Goal: Task Accomplishment & Management: Complete application form

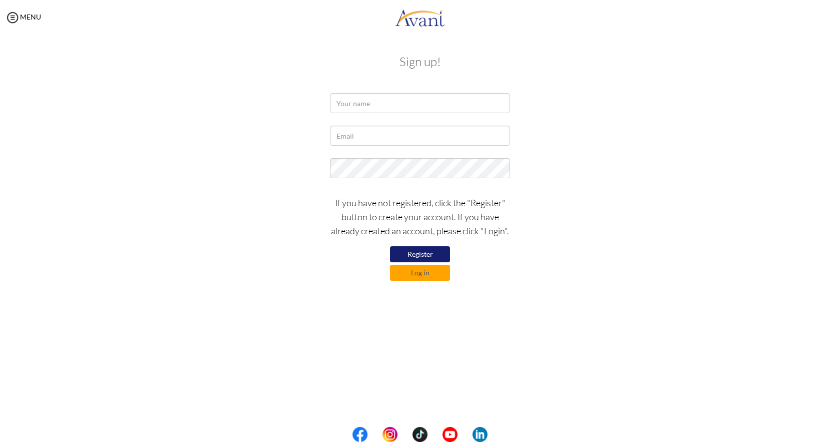
click at [403, 253] on button "Register" at bounding box center [420, 254] width 60 height 16
click at [370, 105] on input "text" at bounding box center [420, 103] width 180 height 20
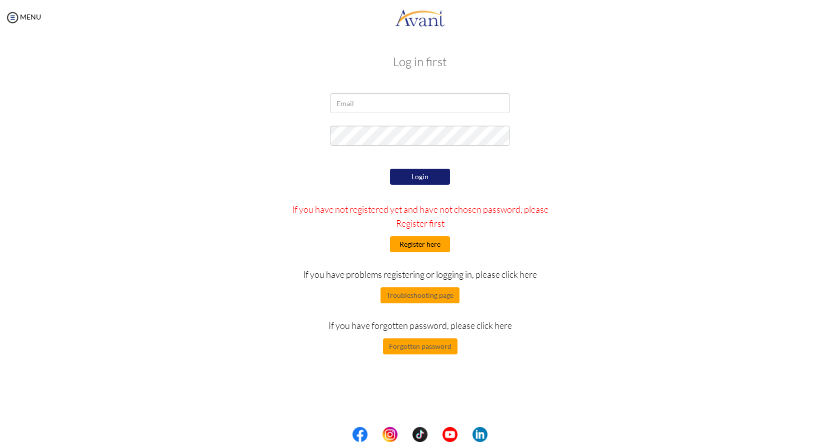
click at [422, 249] on button "Register here" at bounding box center [420, 244] width 60 height 16
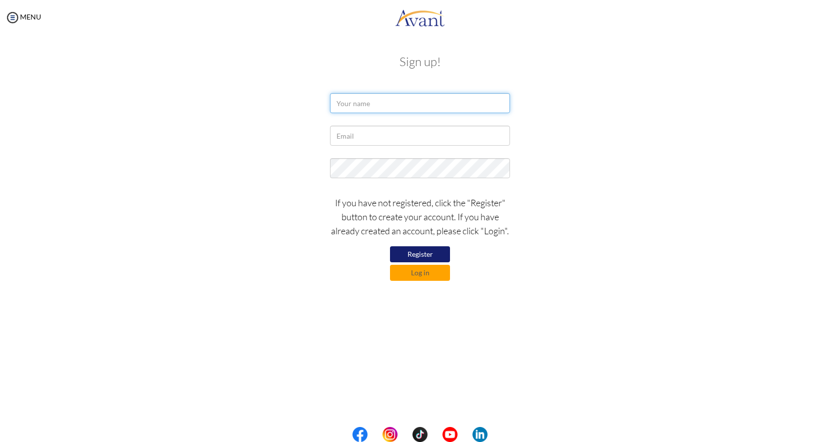
click at [374, 101] on input "text" at bounding box center [420, 103] width 180 height 20
type input "Puja Shrestha"
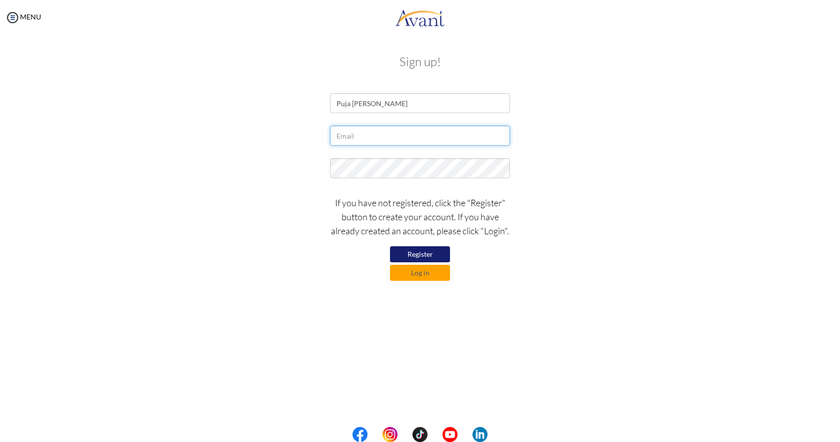
click at [371, 135] on input "text" at bounding box center [420, 136] width 180 height 20
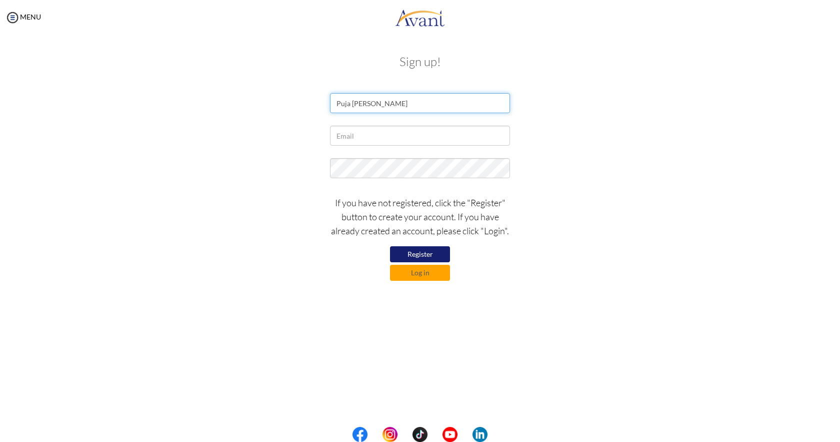
click at [380, 108] on input "Puja Shrestha" at bounding box center [420, 103] width 180 height 20
paste input "Puja Shrestha"
type input "Puja Shrestha"
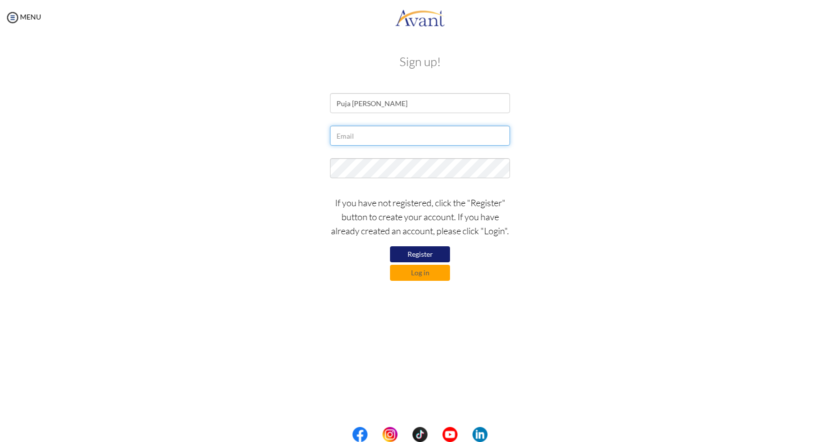
click at [365, 138] on input "text" at bounding box center [420, 136] width 180 height 20
type input "[PERSON_NAME][EMAIL_ADDRESS][PERSON_NAME][DOMAIN_NAME]"
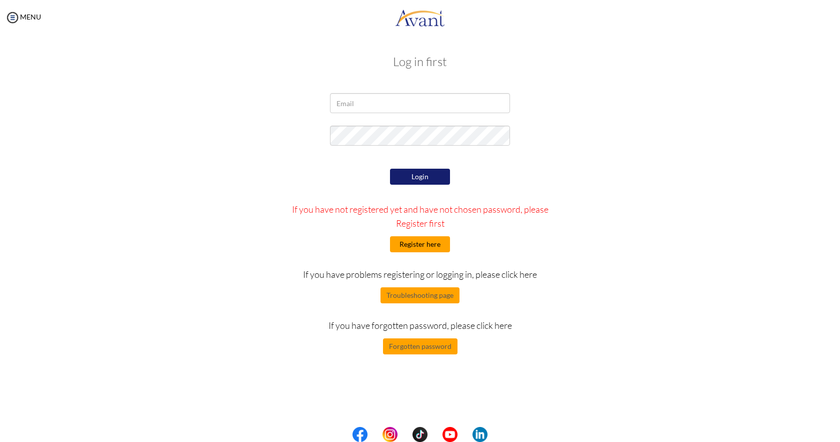
click at [422, 242] on button "Register here" at bounding box center [420, 244] width 60 height 16
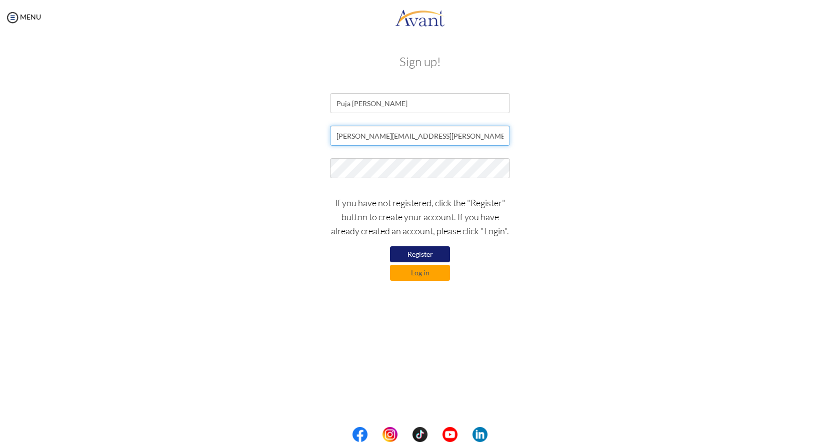
click at [418, 132] on input "puza.shrest@gmail.com" at bounding box center [420, 136] width 180 height 20
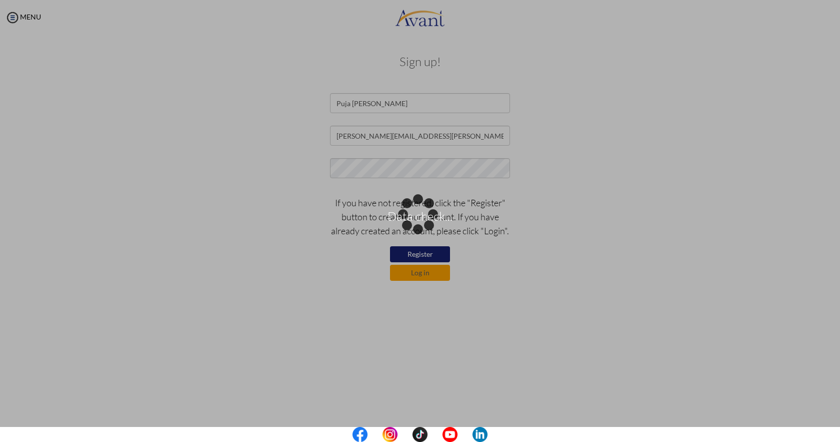
click at [413, 214] on div "Data check..." at bounding box center [420, 221] width 14 height 14
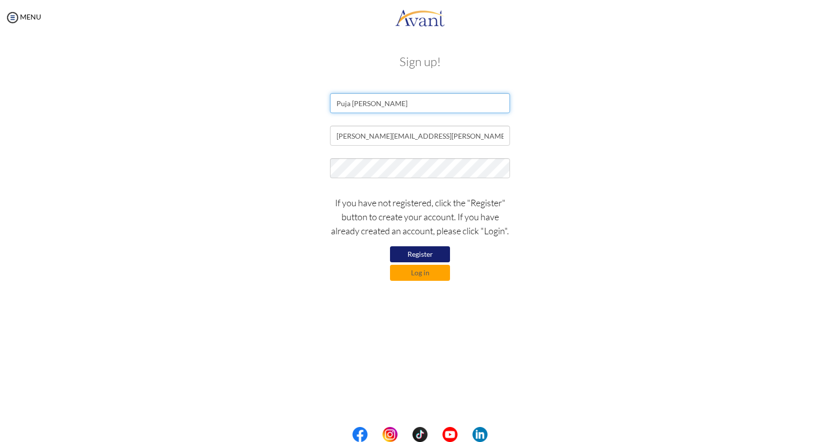
click at [394, 103] on input "Puja Shrestha" at bounding box center [420, 103] width 180 height 20
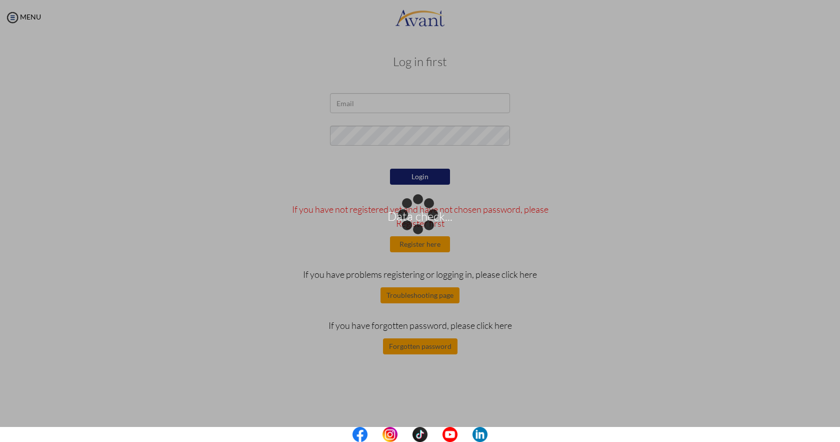
type input "puza.shrest@gmail.com"
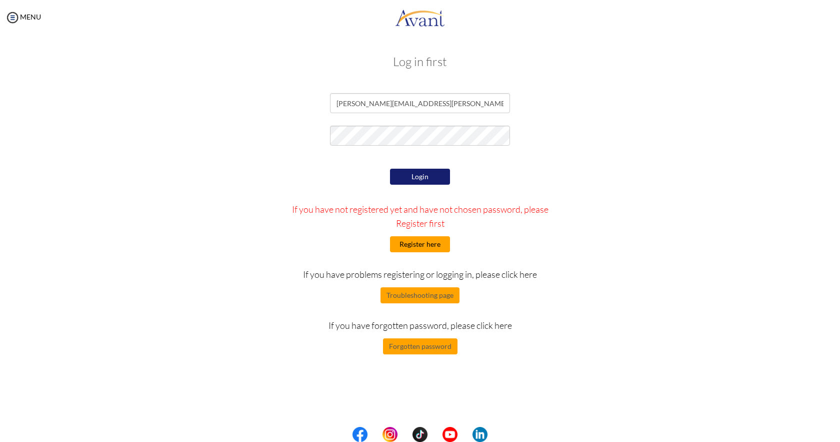
click at [430, 245] on button "Register here" at bounding box center [420, 244] width 60 height 16
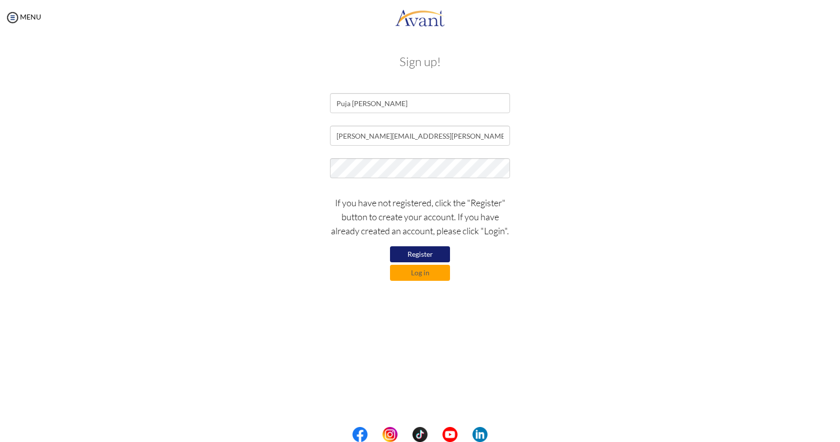
click at [325, 200] on div "If you have not registered, click the "Register" button to create your account.…" at bounding box center [420, 236] width 195 height 90
click at [424, 256] on button "Register" at bounding box center [420, 254] width 60 height 16
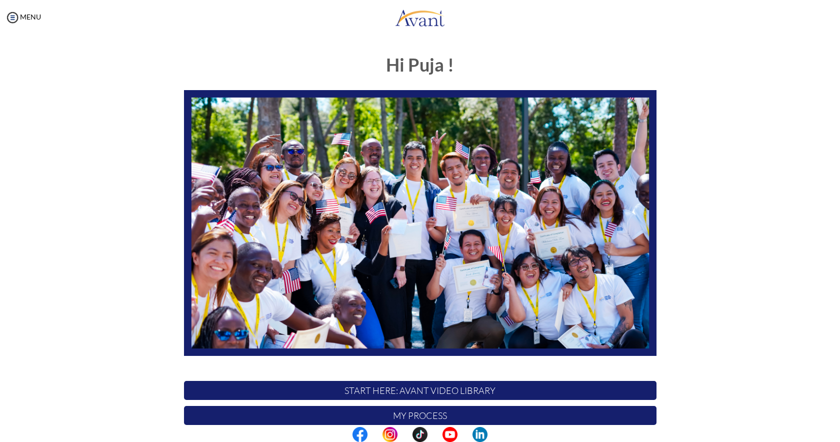
click at [811, 181] on div "Hi Puja ! START HERE: Avant Video Library My Process My Resources About Avant R…" at bounding box center [420, 313] width 820 height 536
click at [13, 17] on img at bounding box center [12, 17] width 15 height 15
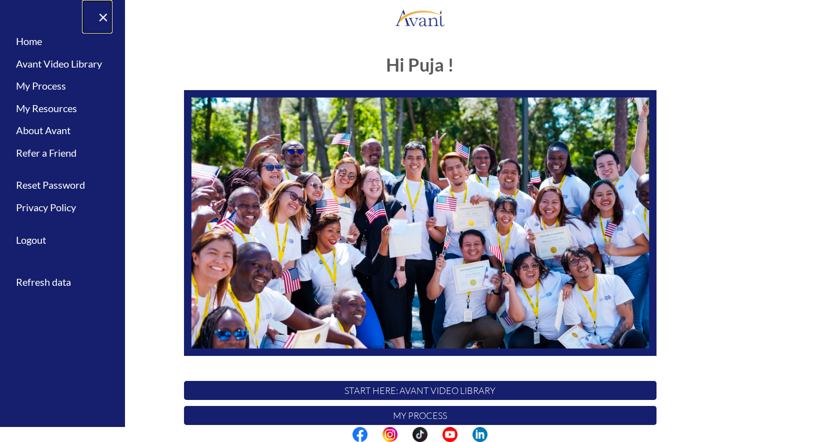
click at [106, 19] on link "×" at bounding box center [97, 17] width 31 height 34
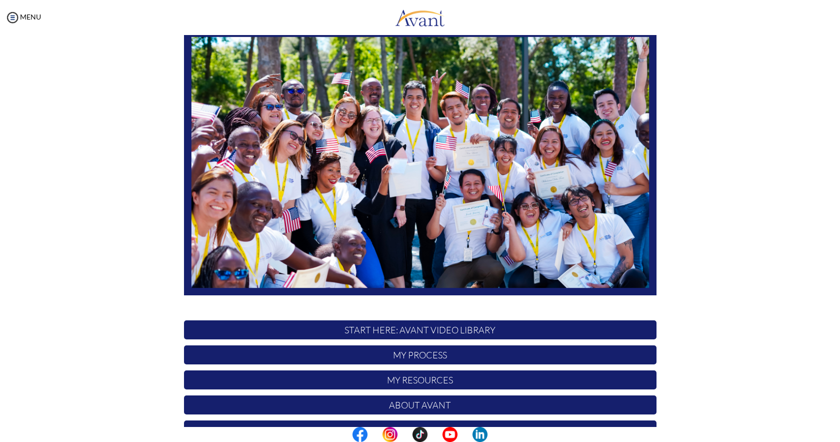
scroll to position [114, 0]
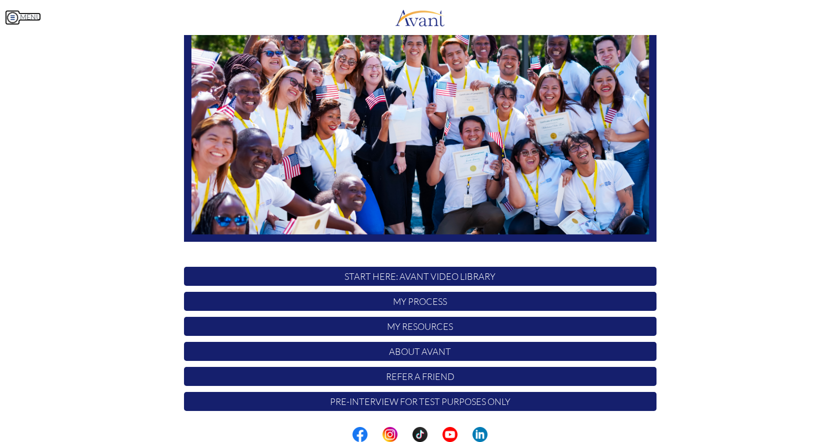
click at [22, 13] on link "MENU" at bounding box center [23, 17] width 36 height 9
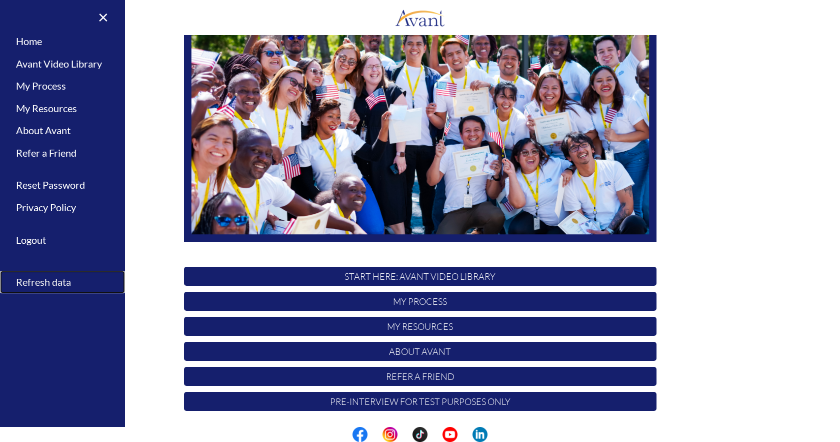
click at [51, 278] on link "Refresh data" at bounding box center [62, 282] width 125 height 23
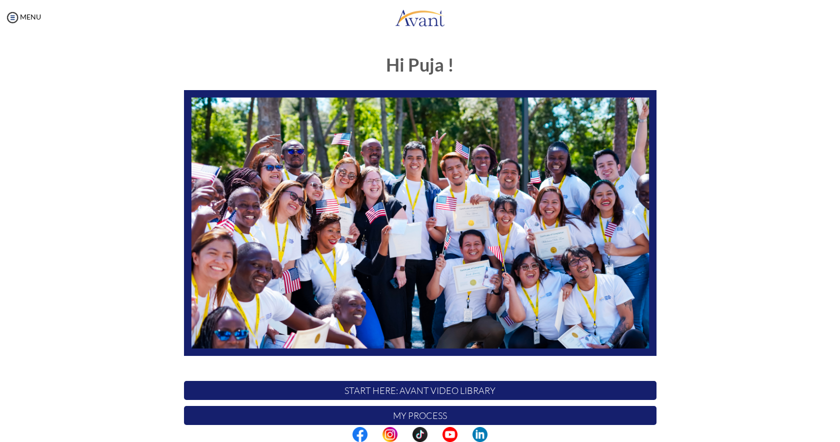
scroll to position [114, 0]
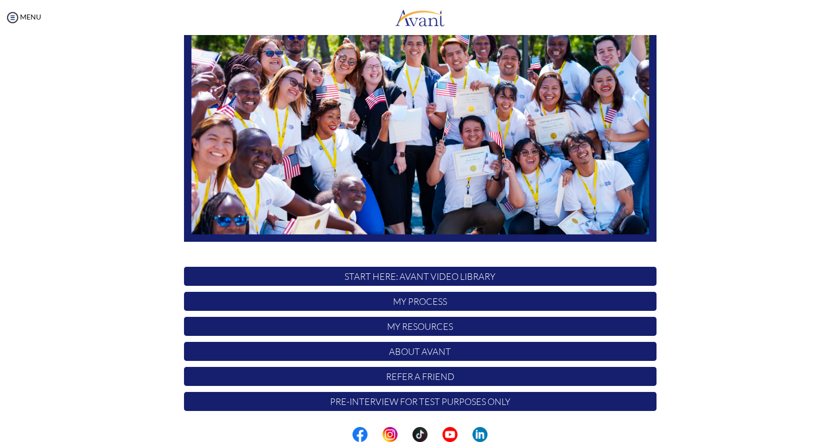
click at [404, 304] on p "My Process" at bounding box center [420, 301] width 473 height 19
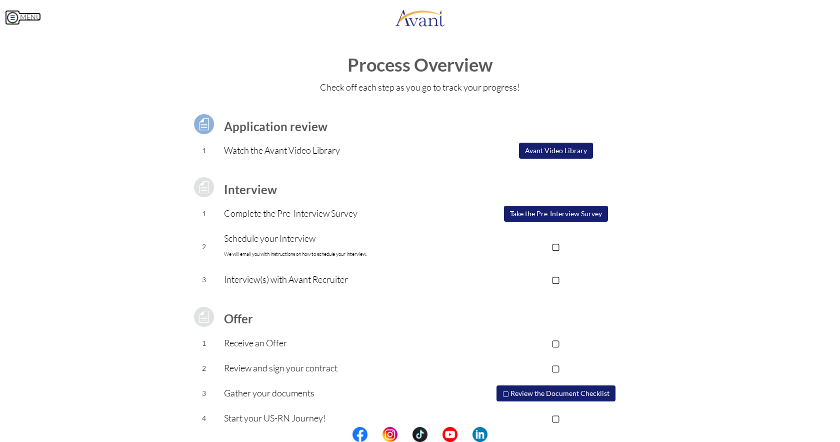
click at [23, 16] on link "MENU" at bounding box center [23, 17] width 36 height 9
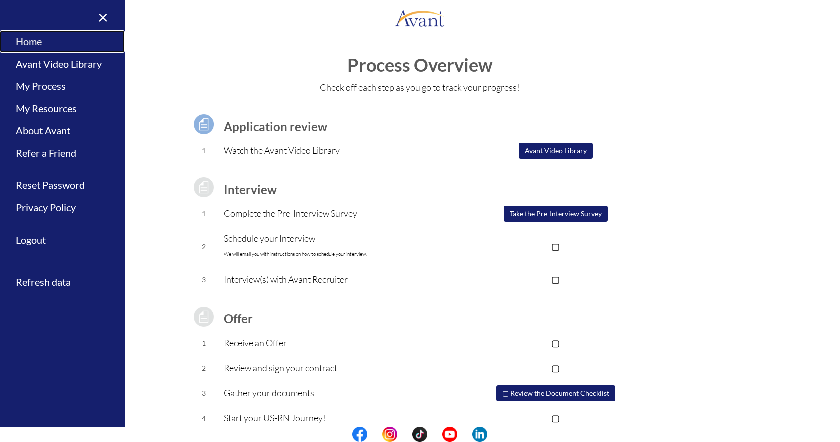
click at [44, 44] on link "Home" at bounding box center [62, 41] width 125 height 23
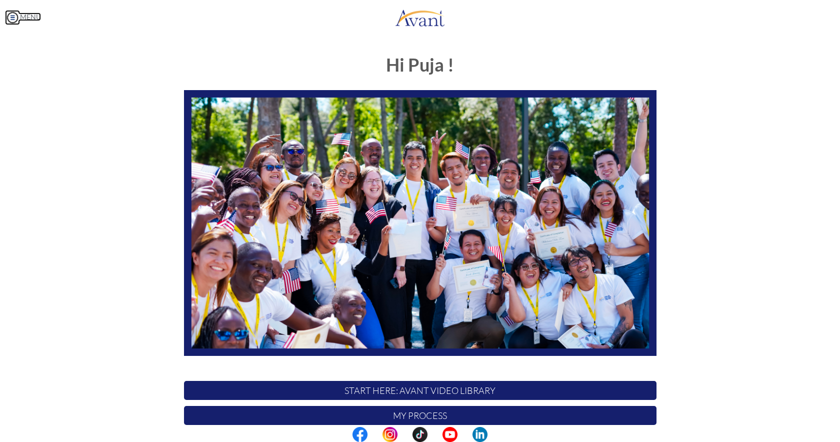
click at [25, 21] on link "MENU" at bounding box center [23, 17] width 36 height 9
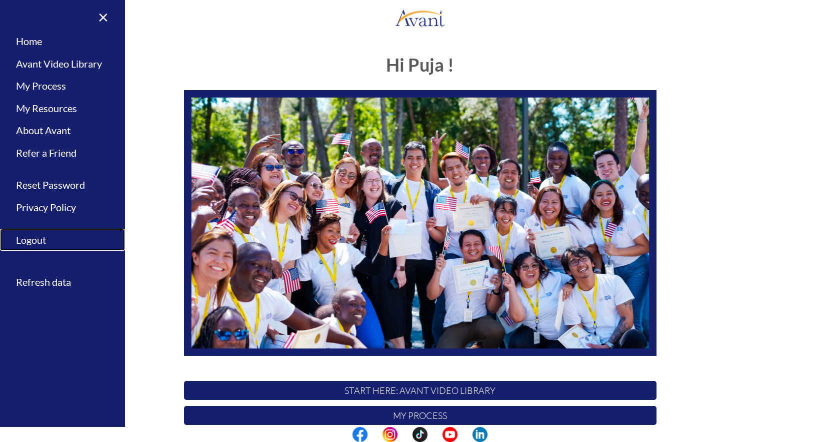
click at [39, 243] on link "Logout" at bounding box center [62, 240] width 125 height 23
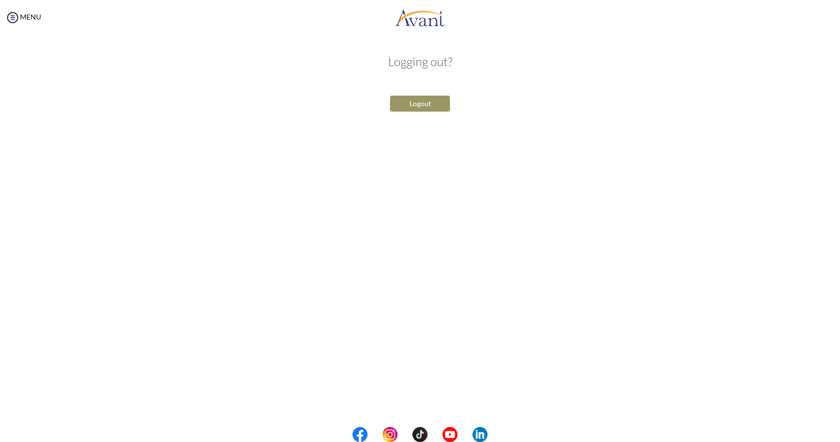
click at [427, 107] on button "Logout" at bounding box center [420, 104] width 60 height 16
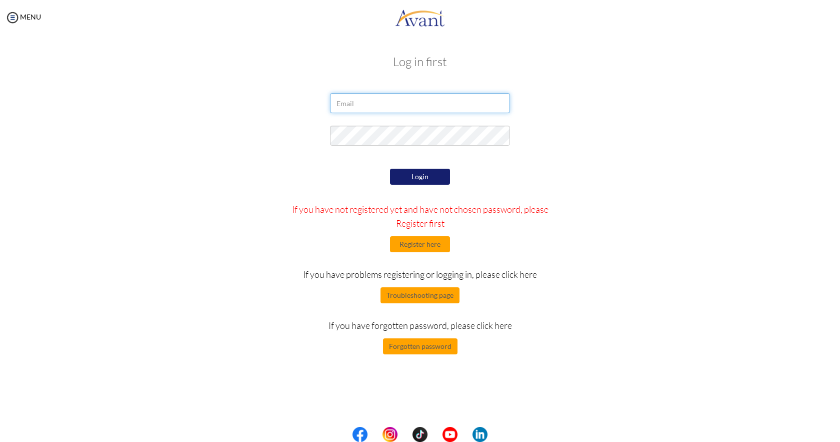
click at [393, 109] on input "email" at bounding box center [420, 103] width 180 height 20
type input "puza.shrest@gmail.com"
click at [438, 178] on button "Login" at bounding box center [420, 177] width 60 height 16
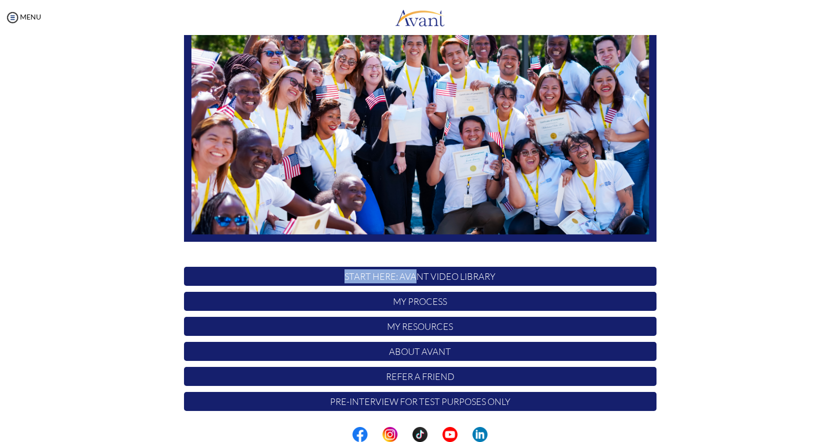
drag, startPoint x: 418, startPoint y: 278, endPoint x: 121, endPoint y: 257, distance: 298.4
click at [141, 266] on div "Hi Puja! START HERE: Avant Video Library My Process My Resources About Avant Re…" at bounding box center [420, 174] width 585 height 486
click at [750, 223] on div "Hi Puja! START HERE: Avant Video Library My Process My Resources About Avant Re…" at bounding box center [420, 199] width 820 height 536
click at [437, 328] on p "My Resources" at bounding box center [420, 326] width 473 height 19
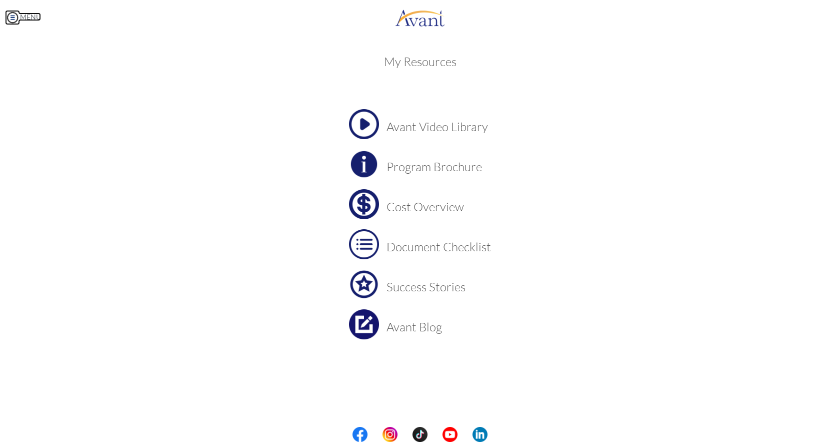
click at [14, 19] on img at bounding box center [12, 17] width 15 height 15
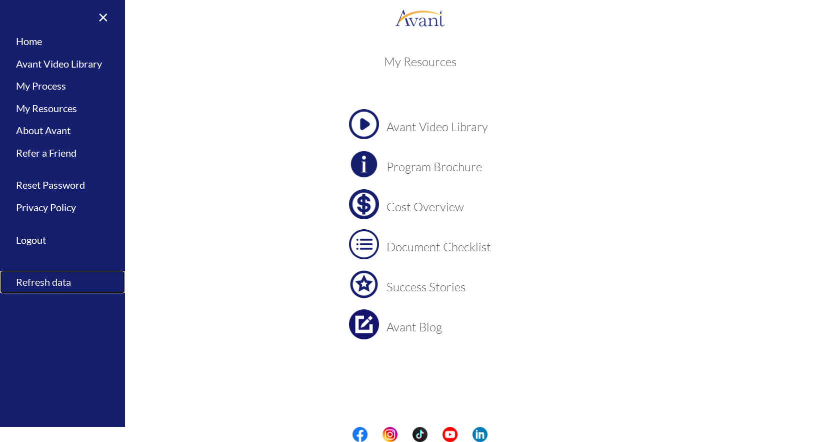
click at [43, 281] on link "Refresh data" at bounding box center [62, 282] width 125 height 23
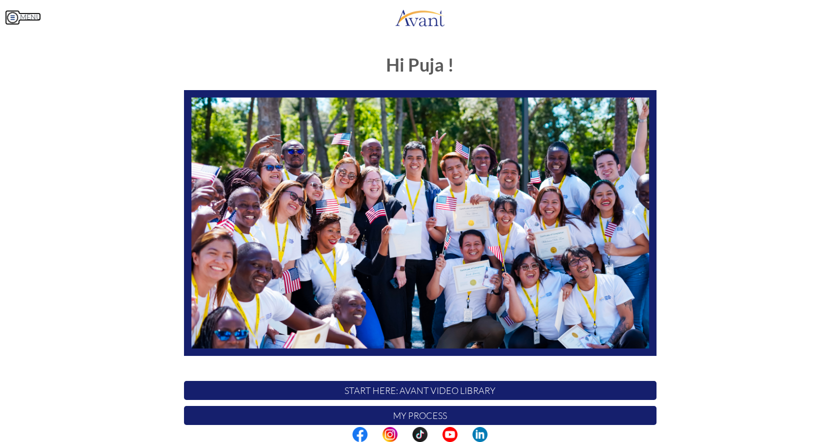
click at [18, 19] on img at bounding box center [12, 17] width 15 height 15
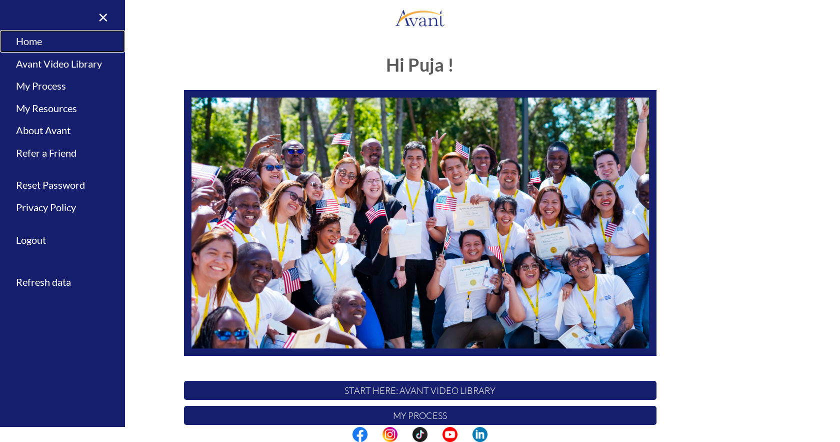
click at [30, 37] on link "Home" at bounding box center [62, 41] width 125 height 23
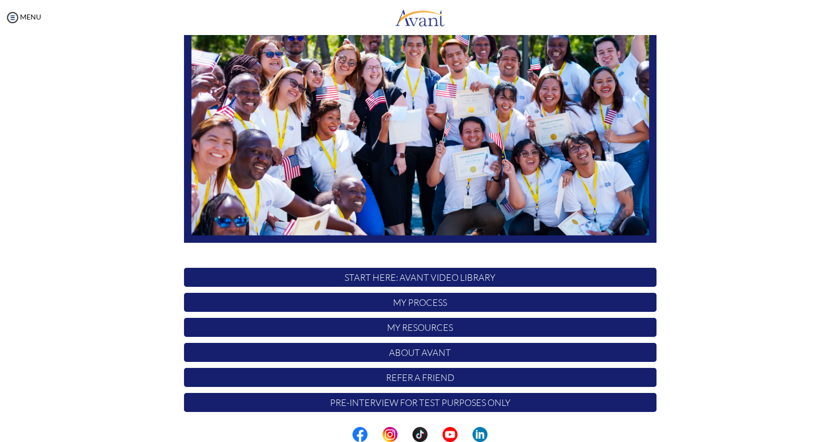
scroll to position [114, 0]
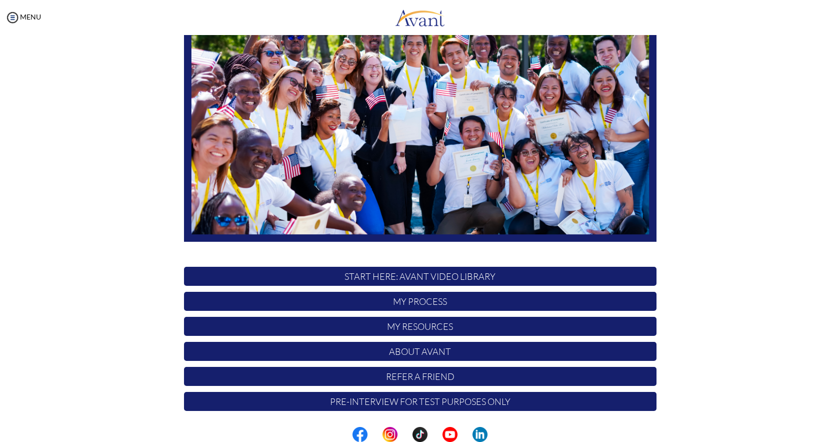
click at [455, 279] on p "START HERE: Avant Video Library" at bounding box center [420, 276] width 473 height 19
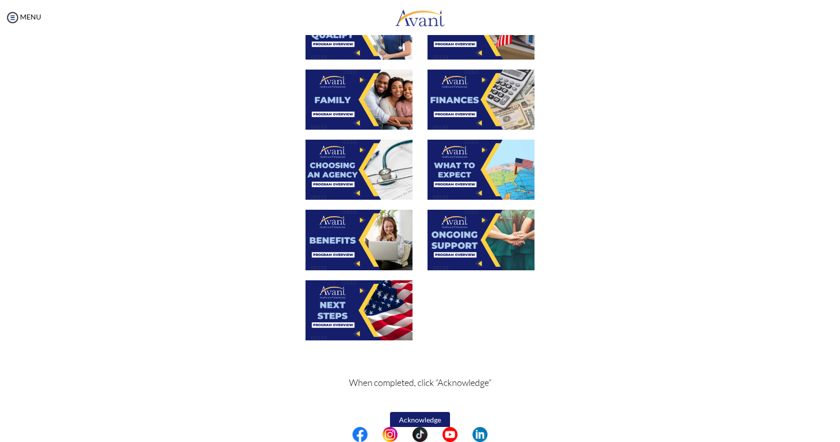
scroll to position [246, 0]
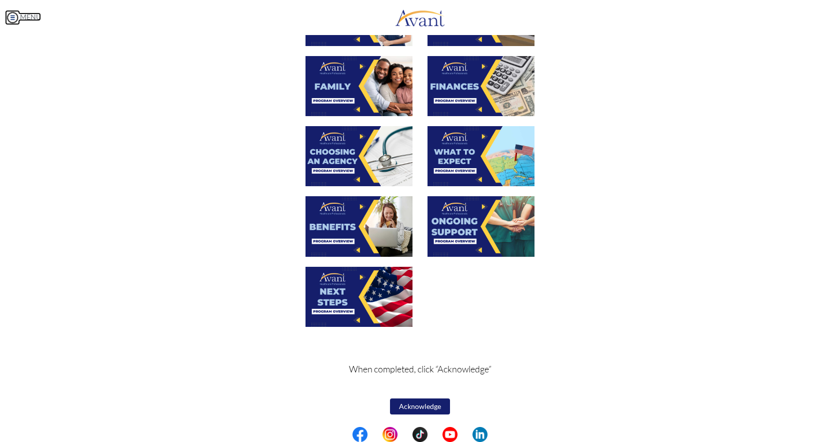
click at [16, 22] on img at bounding box center [12, 17] width 15 height 15
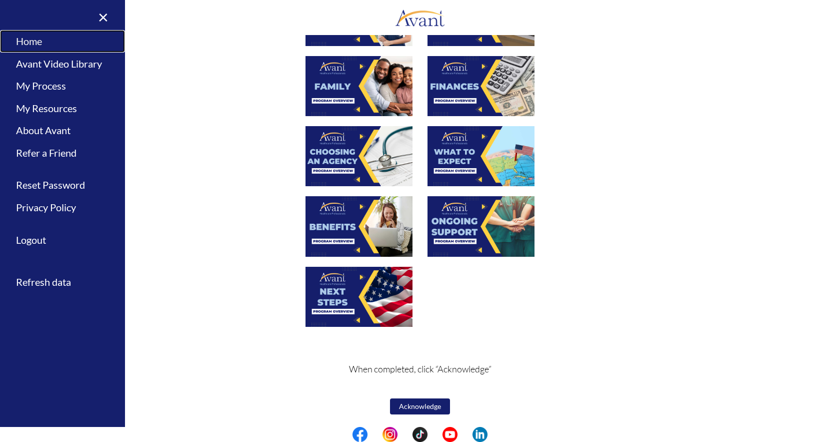
click at [29, 34] on link "Home" at bounding box center [62, 41] width 125 height 23
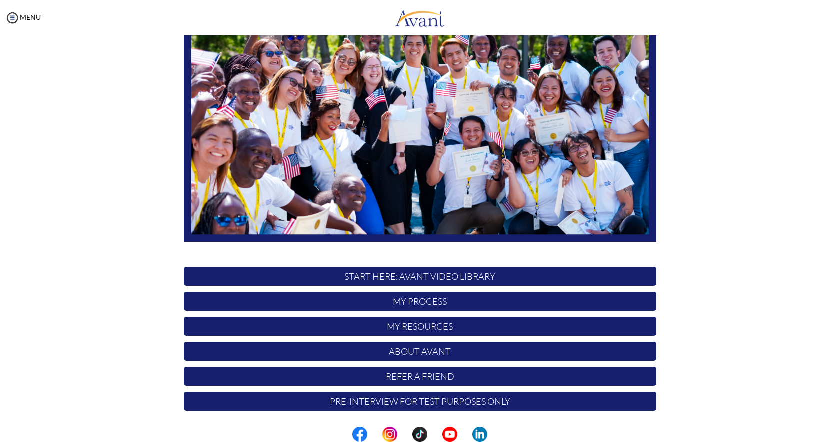
scroll to position [0, 0]
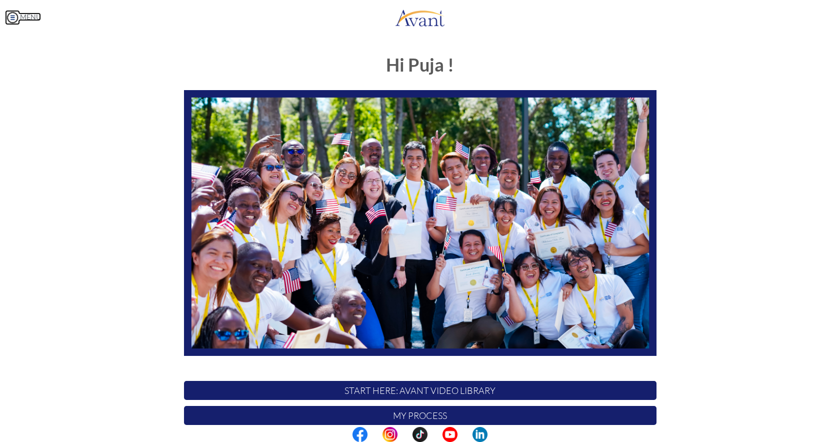
click at [16, 16] on img at bounding box center [12, 17] width 15 height 15
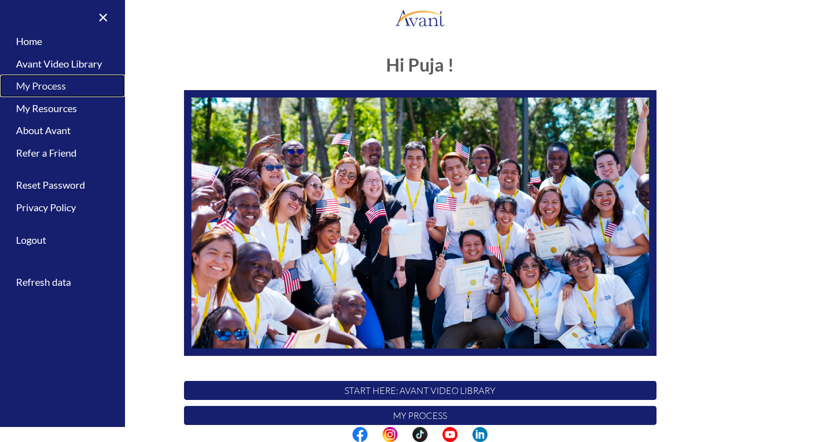
click at [49, 91] on link "My Process" at bounding box center [62, 86] width 125 height 23
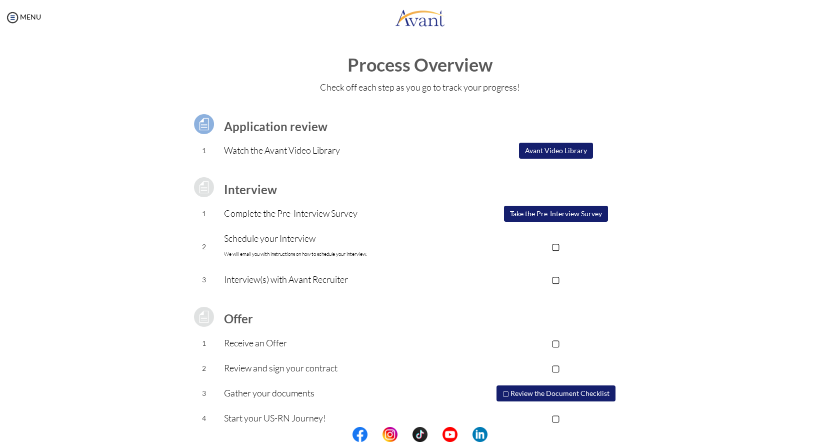
scroll to position [14, 0]
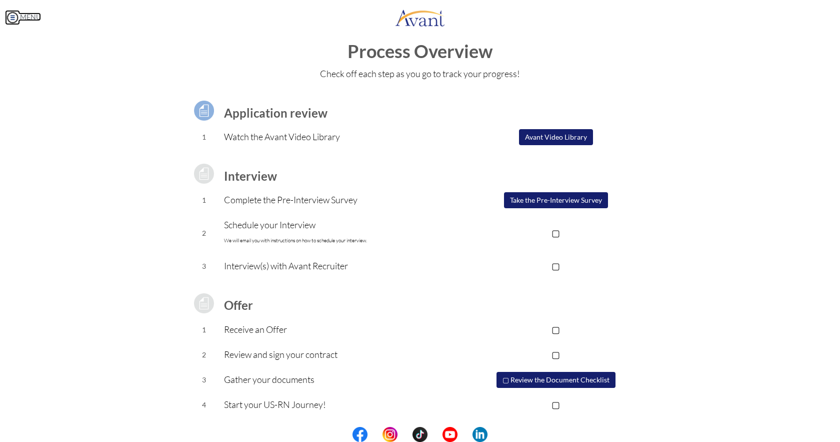
click at [12, 20] on img at bounding box center [12, 17] width 15 height 15
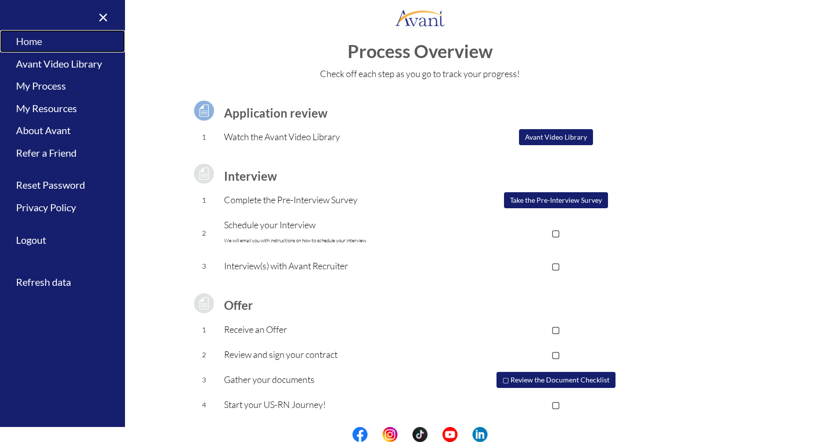
click at [58, 47] on link "Home" at bounding box center [62, 41] width 125 height 23
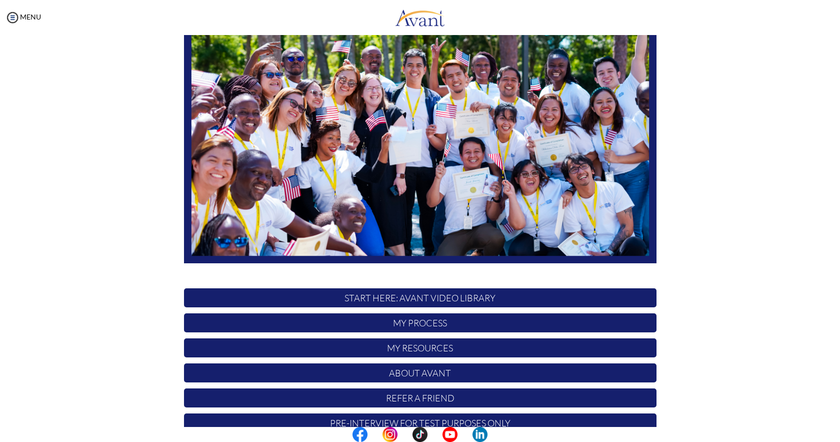
scroll to position [114, 0]
